Goal: Information Seeking & Learning: Find specific fact

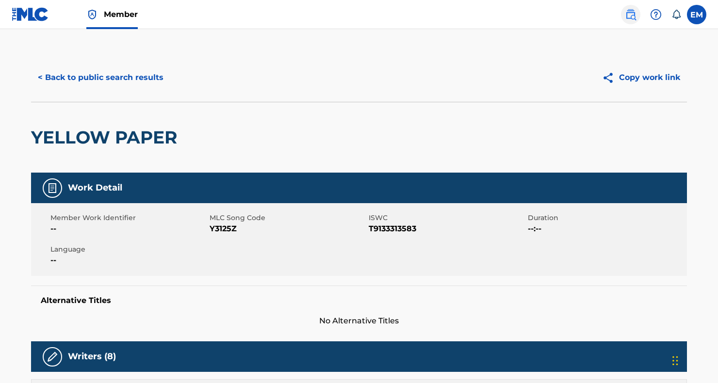
drag, startPoint x: 0, startPoint y: 0, endPoint x: 630, endPoint y: 24, distance: 630.2
click at [630, 24] on link at bounding box center [630, 14] width 19 height 19
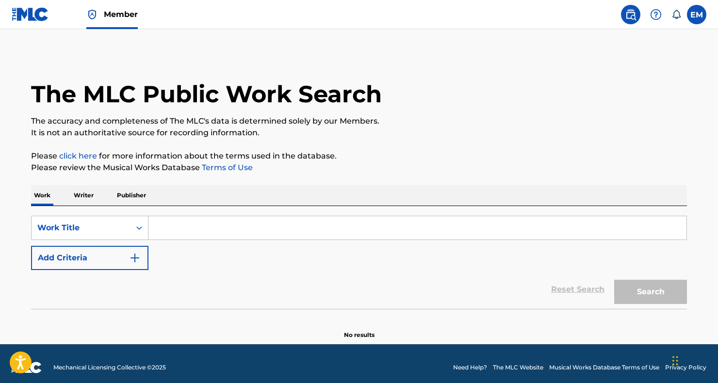
click at [210, 228] on input "Search Form" at bounding box center [417, 227] width 538 height 23
click at [172, 232] on input "Search Form" at bounding box center [417, 227] width 538 height 23
paste input "Wolfpack Laws"
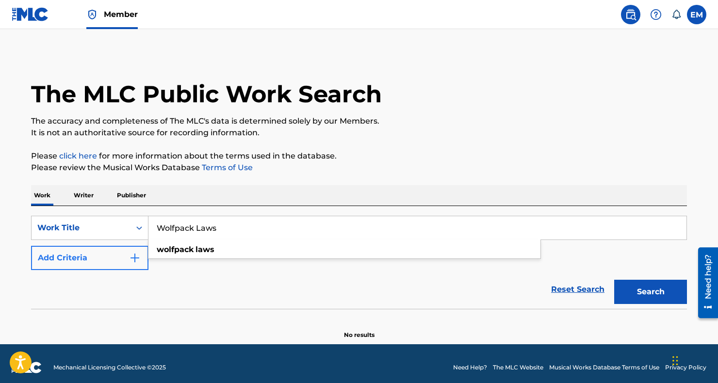
type input "Wolfpack Laws"
click at [121, 251] on button "Add Criteria" at bounding box center [89, 258] width 117 height 24
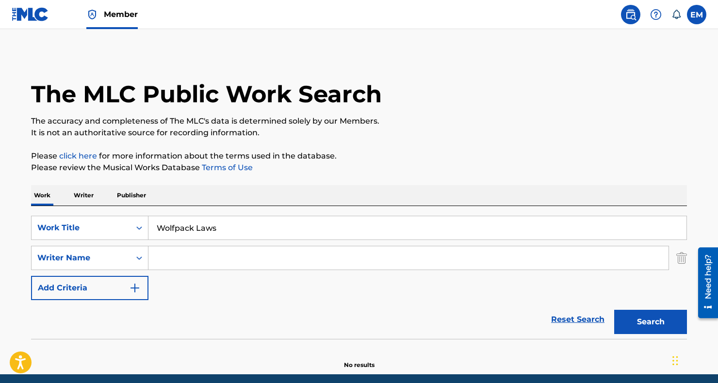
click at [187, 257] on input "Search Form" at bounding box center [408, 257] width 520 height 23
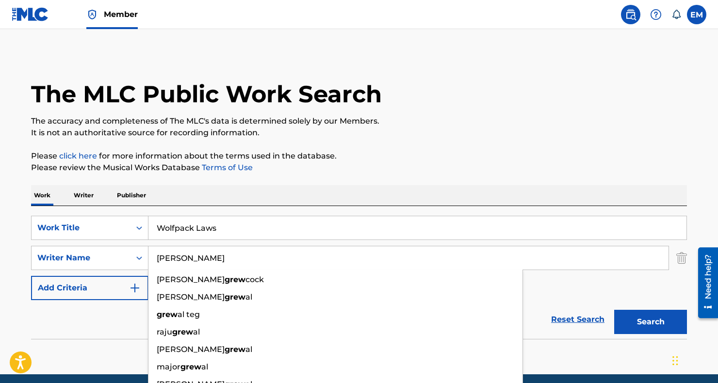
type input "[PERSON_NAME]"
click at [614, 310] on button "Search" at bounding box center [650, 322] width 73 height 24
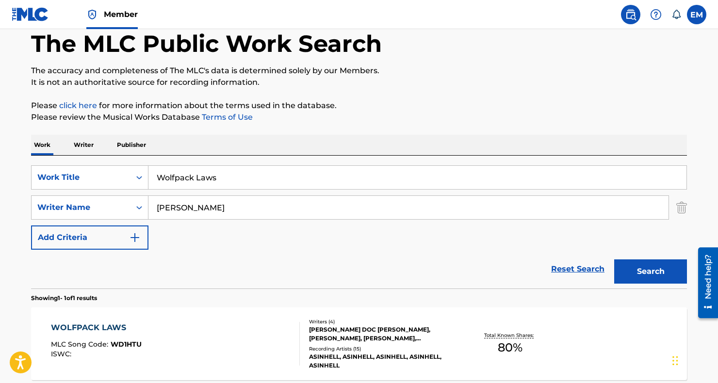
scroll to position [145, 0]
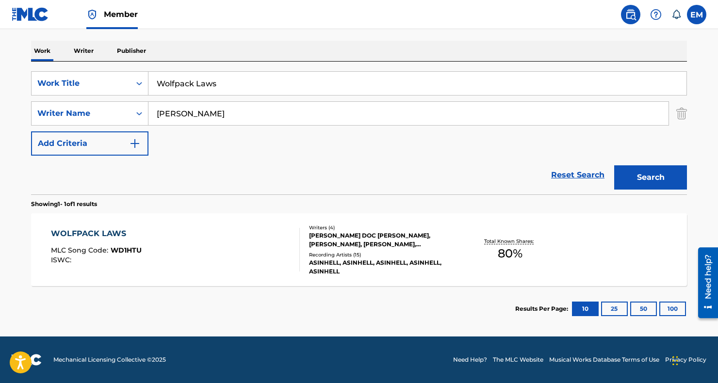
click at [187, 256] on div "WOLFPACK LAWS MLC Song Code : WD1HTU ISWC :" at bounding box center [175, 250] width 249 height 44
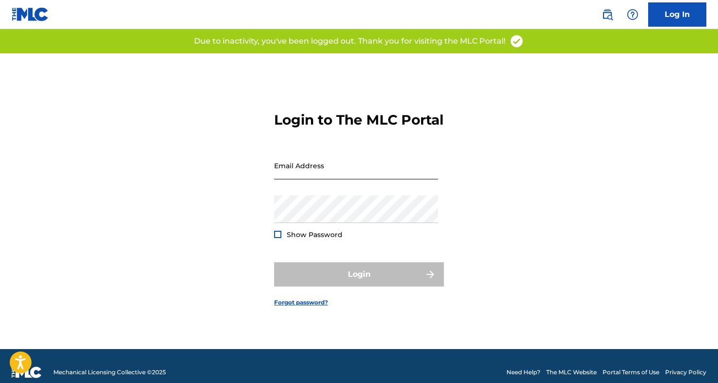
click at [332, 173] on input "Email Address" at bounding box center [356, 166] width 164 height 28
type input "[PERSON_NAME][EMAIL_ADDRESS][PERSON_NAME][DOMAIN_NAME]"
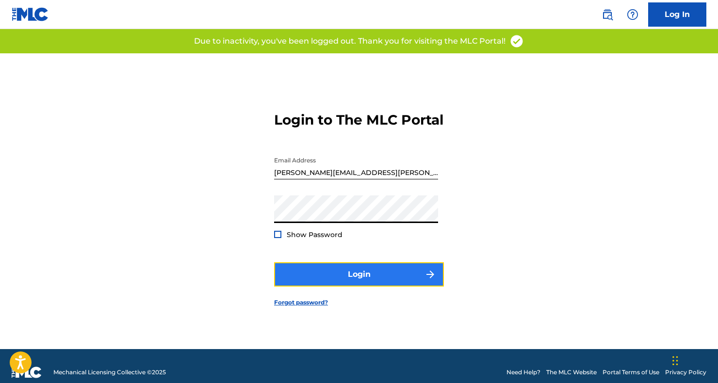
click at [348, 277] on button "Login" at bounding box center [359, 274] width 170 height 24
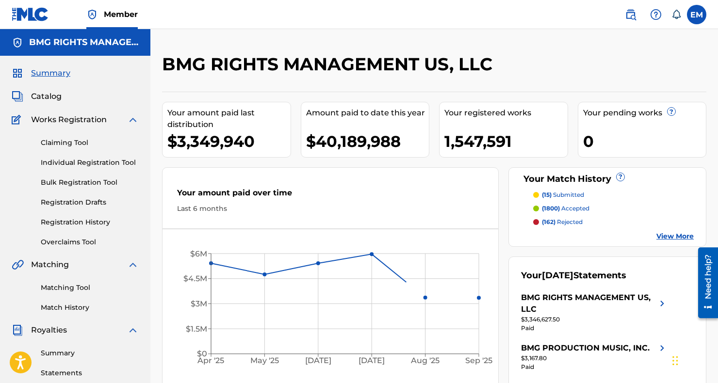
click at [619, 20] on div "EM EM [PERSON_NAME] [PERSON_NAME][EMAIL_ADDRESS][PERSON_NAME][DOMAIN_NAME] Noti…" at bounding box center [660, 14] width 91 height 19
click at [624, 16] on link at bounding box center [630, 14] width 19 height 19
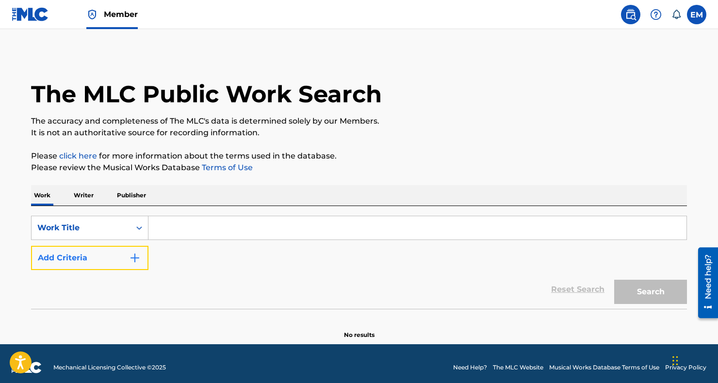
click at [93, 252] on button "Add Criteria" at bounding box center [89, 258] width 117 height 24
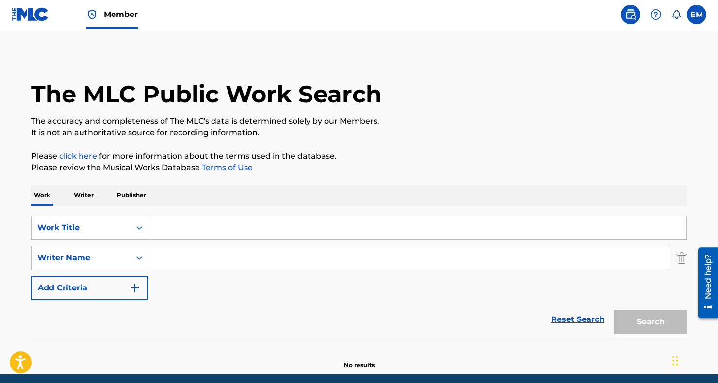
click at [193, 224] on input "Search Form" at bounding box center [417, 227] width 538 height 23
paste input "Wolfpack Laws"
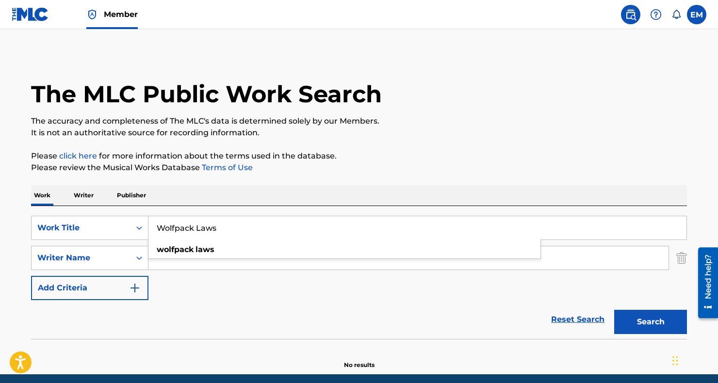
type input "Wolfpack Laws"
click at [169, 266] on input "Search Form" at bounding box center [408, 257] width 520 height 23
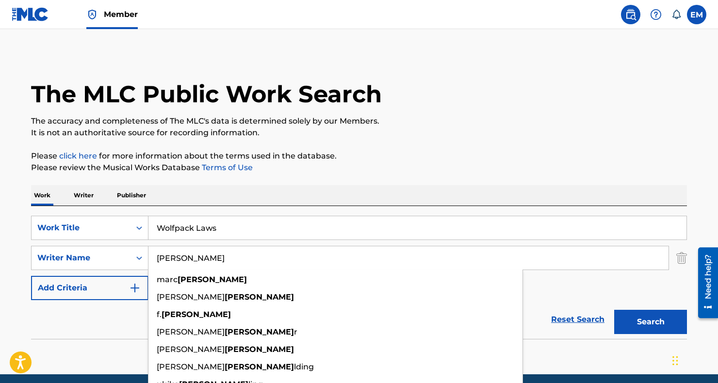
type input "[PERSON_NAME]"
click at [614, 310] on button "Search" at bounding box center [650, 322] width 73 height 24
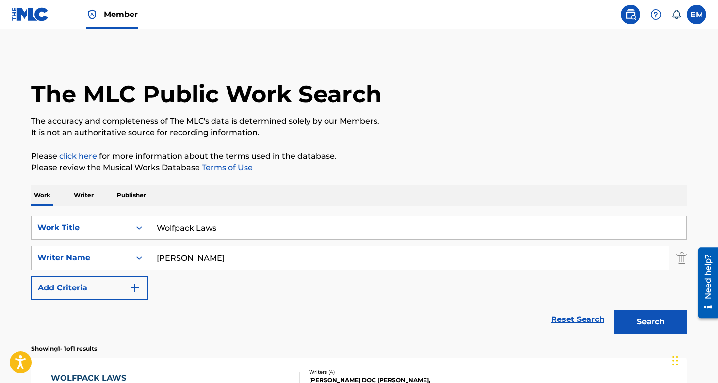
scroll to position [145, 0]
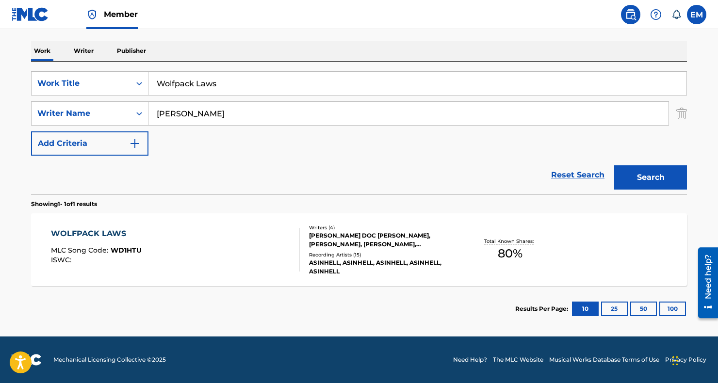
click at [169, 266] on div "WOLFPACK LAWS MLC Song Code : WD1HTU ISWC :" at bounding box center [175, 250] width 249 height 44
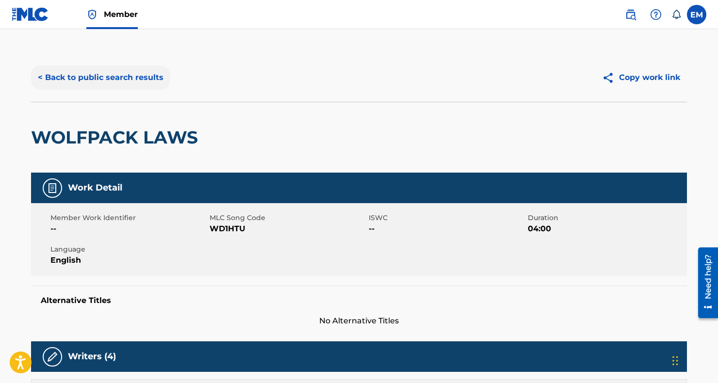
click at [122, 82] on button "< Back to public search results" at bounding box center [100, 77] width 139 height 24
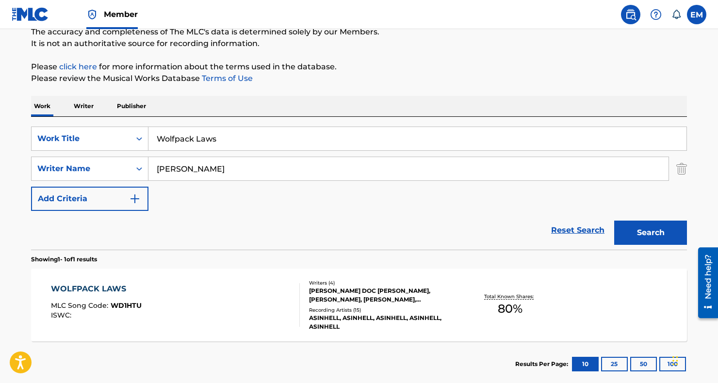
click at [195, 142] on input "Wolfpack Laws" at bounding box center [417, 138] width 538 height 23
paste input "Impii Hora"
type input "Impii Hora"
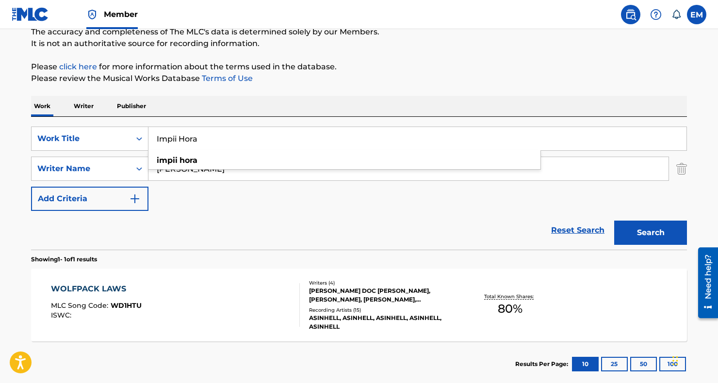
click at [614, 221] on button "Search" at bounding box center [650, 233] width 73 height 24
click at [191, 285] on div "IMPII HORA MLC Song Code : IH06I6 ISWC :" at bounding box center [175, 305] width 249 height 44
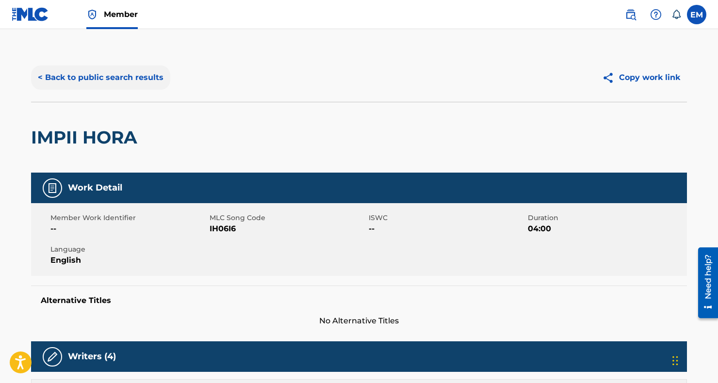
click at [120, 76] on button "< Back to public search results" at bounding box center [100, 77] width 139 height 24
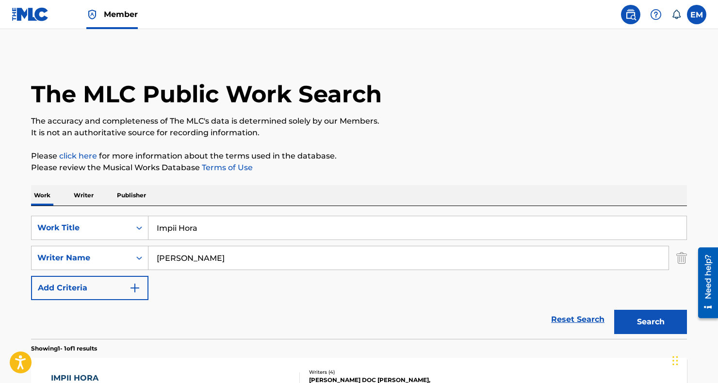
scroll to position [89, 0]
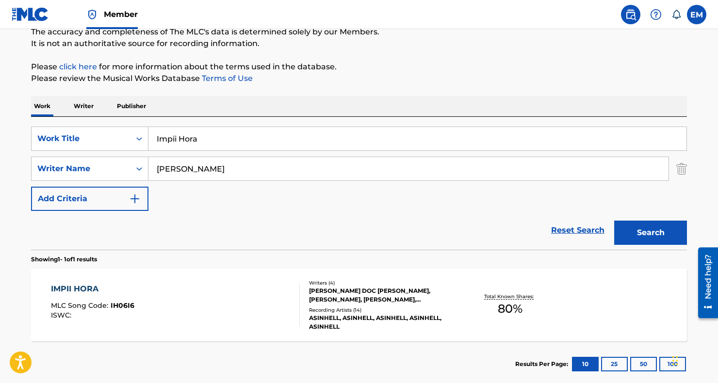
click at [220, 142] on input "Impii Hora" at bounding box center [417, 138] width 538 height 23
click at [220, 141] on input "Impii Hora" at bounding box center [417, 138] width 538 height 23
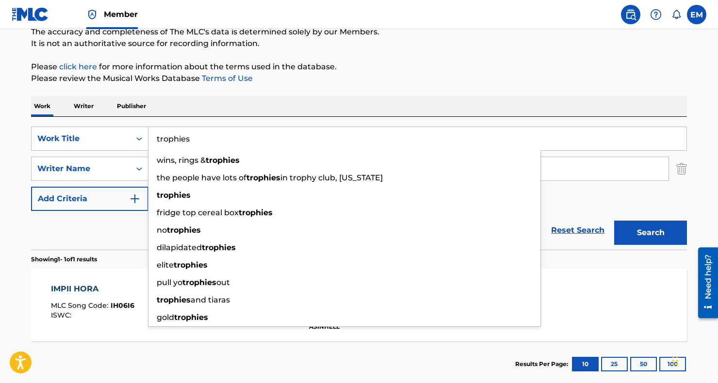
type input "trophies"
click at [230, 120] on div "SearchWithCriteriadc64734c-ba74-45c1-acfa-cc6f9ddbfe47 Work Title trophies wins…" at bounding box center [359, 183] width 656 height 133
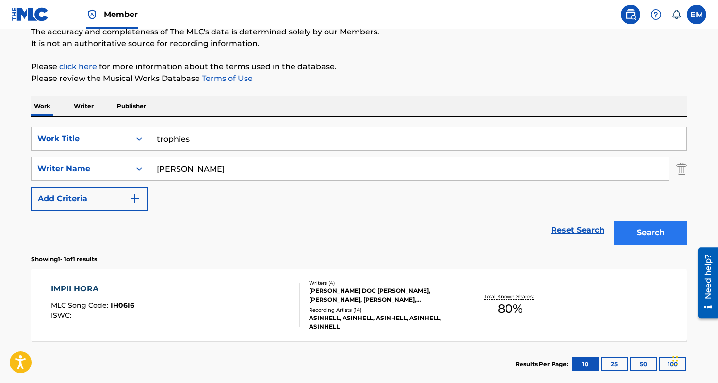
click at [652, 220] on div "Search" at bounding box center [648, 230] width 78 height 39
click at [649, 227] on button "Search" at bounding box center [650, 233] width 73 height 24
click at [219, 321] on div "TROPHIES MLC Song Code : TB5R1L ISWC :" at bounding box center [175, 305] width 249 height 44
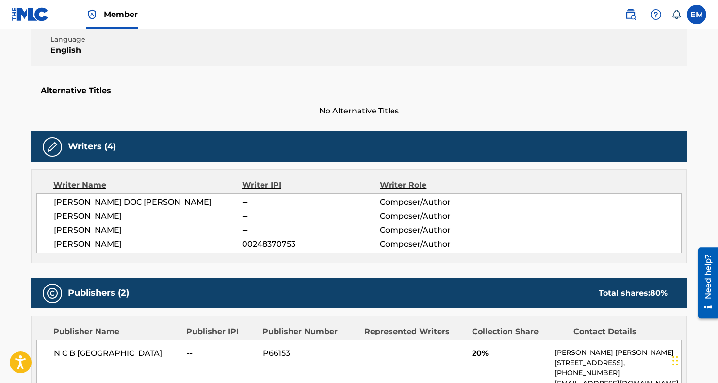
scroll to position [97, 0]
